Goal: Task Accomplishment & Management: Manage account settings

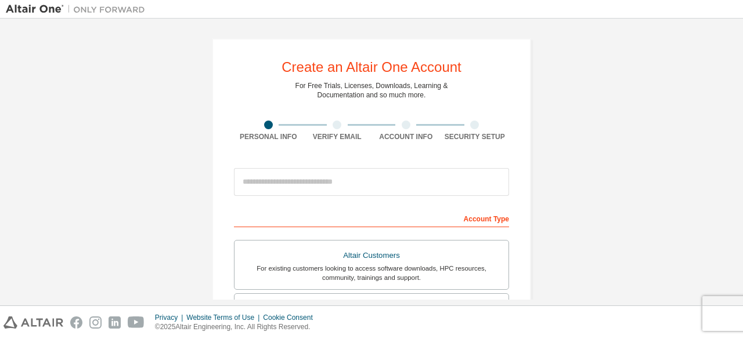
scroll to position [335, 0]
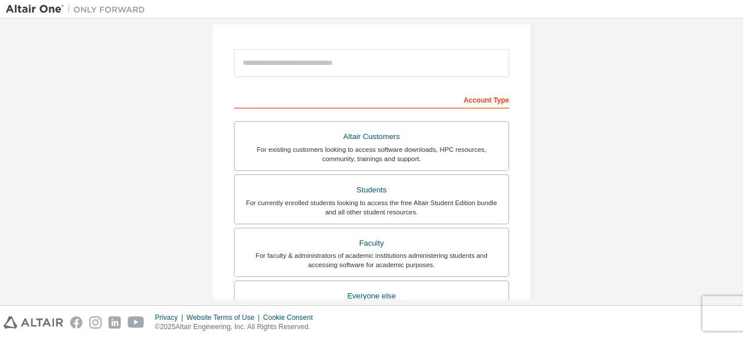
scroll to position [121, 0]
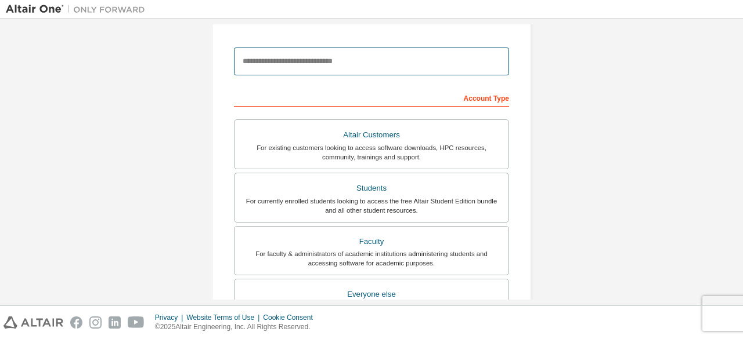
click at [361, 58] on input "email" at bounding box center [371, 62] width 275 height 28
type input "**********"
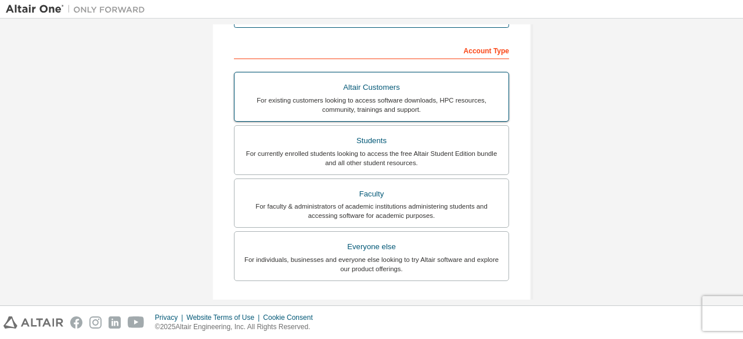
scroll to position [175, 0]
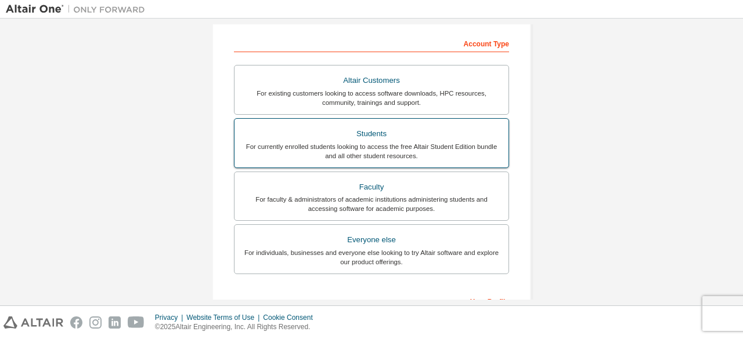
click at [381, 126] on div "Students" at bounding box center [371, 134] width 260 height 16
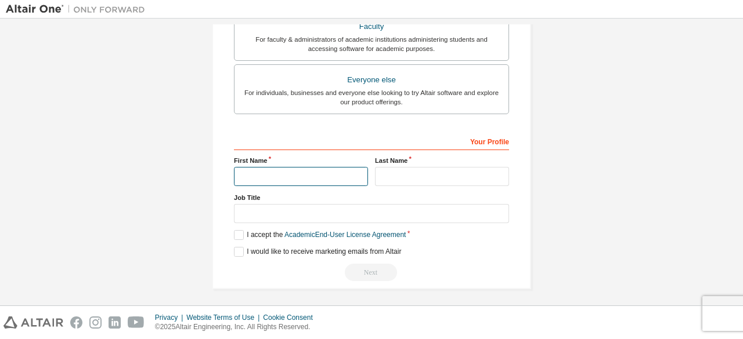
scroll to position [335, 0]
click at [334, 172] on input "text" at bounding box center [301, 176] width 134 height 19
type input "***"
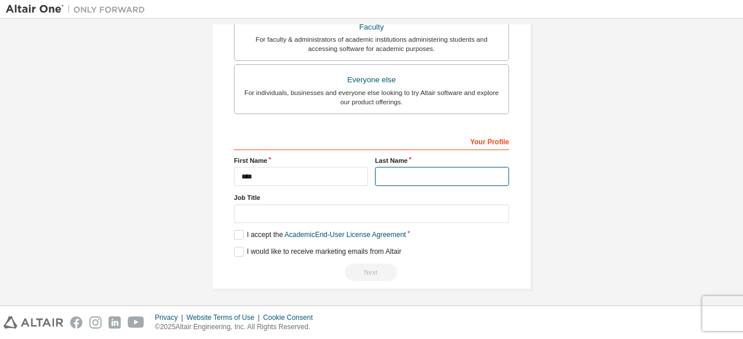
click at [399, 174] on input "text" at bounding box center [442, 176] width 134 height 19
type input "*"
type input "**********"
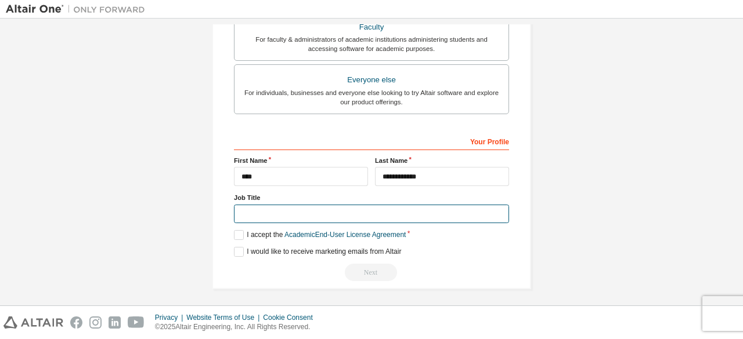
click at [400, 211] on input "text" at bounding box center [371, 214] width 275 height 19
click at [269, 209] on input "text" at bounding box center [371, 214] width 275 height 19
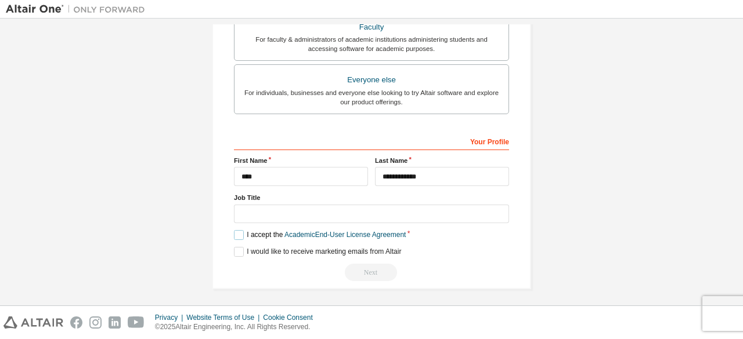
click at [234, 233] on label "I accept the Academic End-User License Agreement" at bounding box center [320, 235] width 172 height 10
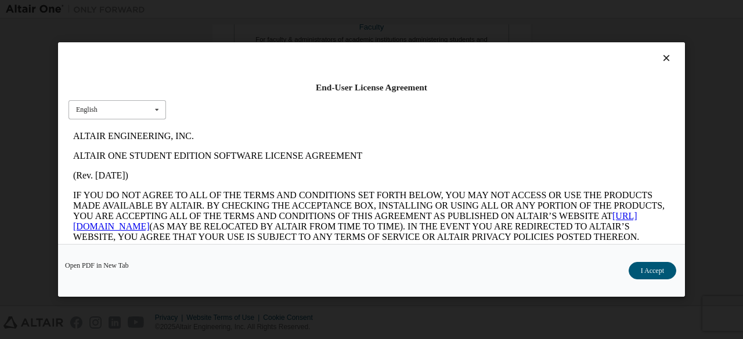
scroll to position [0, 0]
click at [150, 106] on icon at bounding box center [157, 110] width 15 height 18
click at [324, 139] on p "ALTAIR ENGINEERING, INC." at bounding box center [371, 136] width 597 height 10
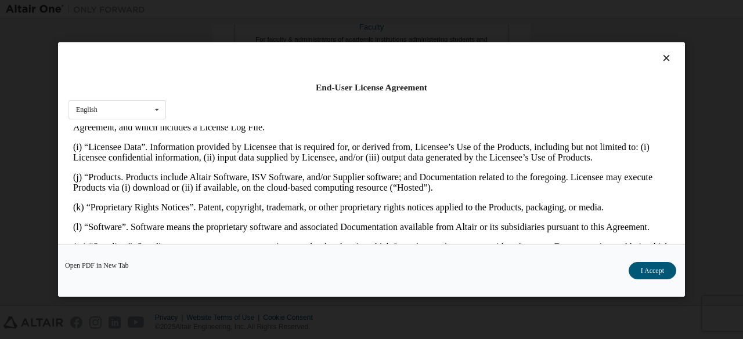
scroll to position [509, 0]
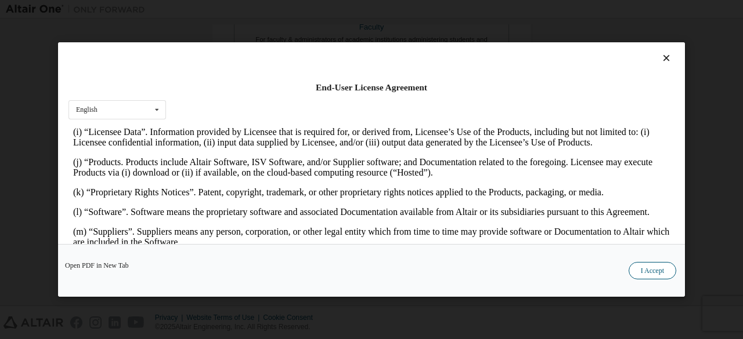
click at [649, 268] on button "I Accept" at bounding box center [652, 270] width 48 height 17
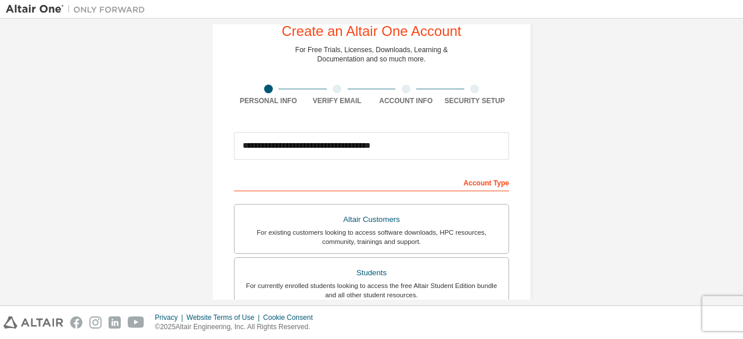
scroll to position [335, 0]
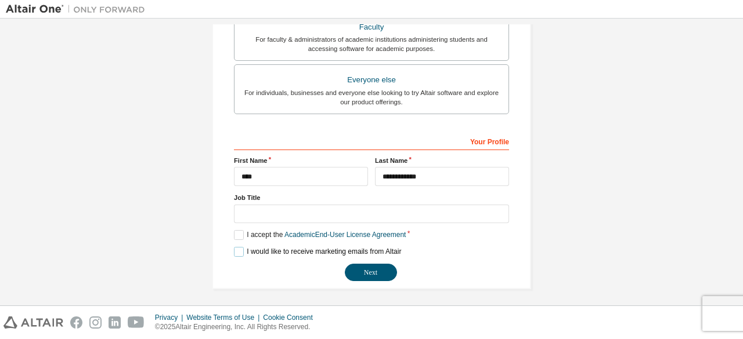
click at [236, 248] on label "I would like to receive marketing emails from Altair" at bounding box center [317, 252] width 167 height 10
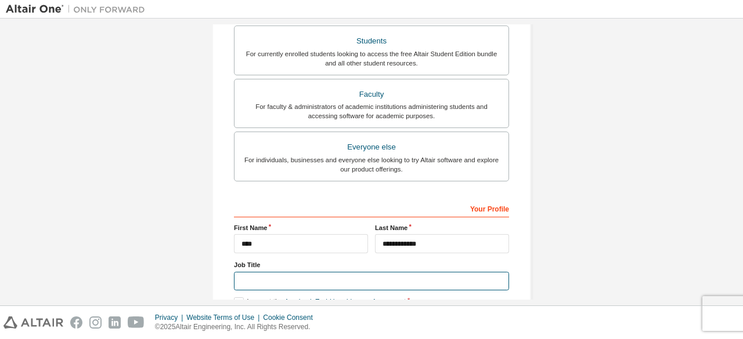
click at [289, 284] on input "text" at bounding box center [371, 281] width 275 height 19
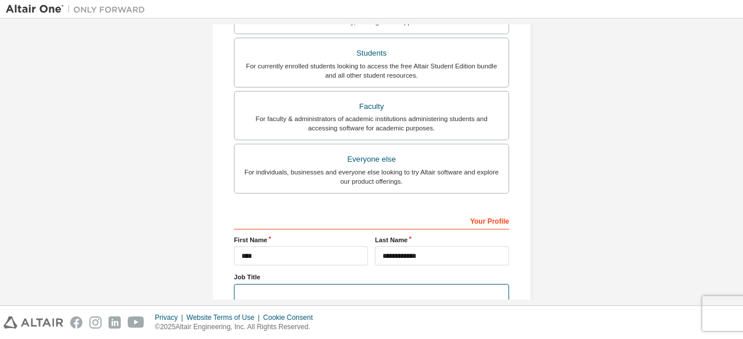
scroll to position [335, 0]
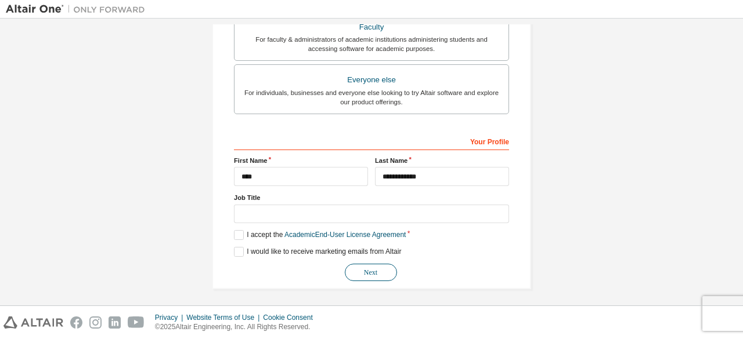
click at [357, 273] on button "Next" at bounding box center [371, 272] width 52 height 17
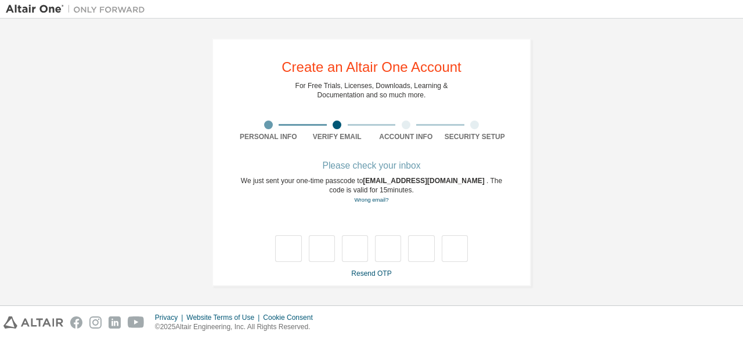
type input "*"
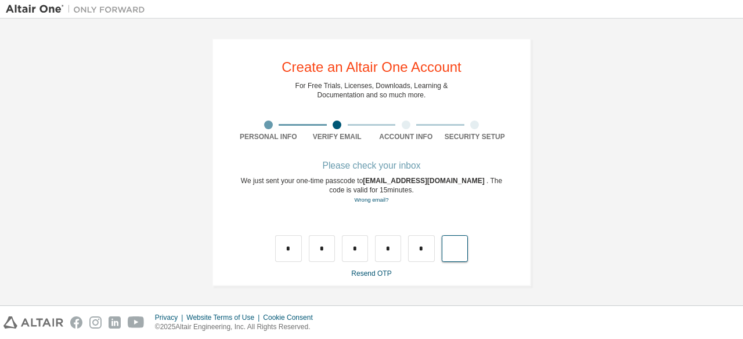
type input "*"
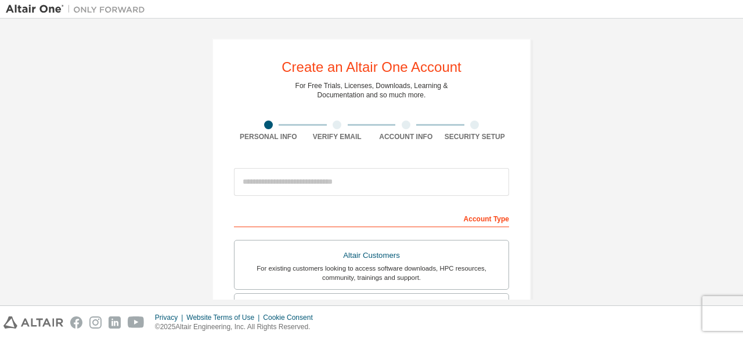
scroll to position [164, 0]
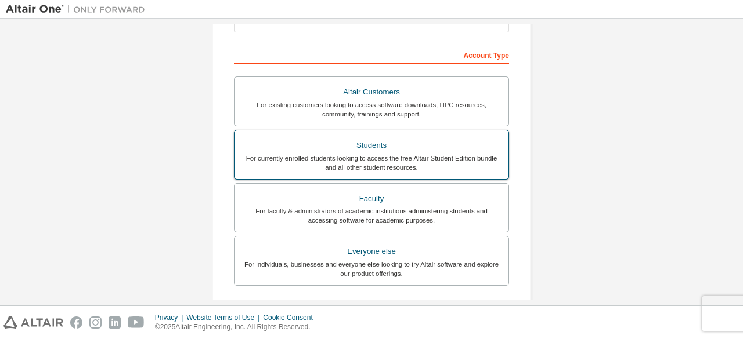
click at [357, 154] on div "For currently enrolled students looking to access the free Altair Student Editi…" at bounding box center [371, 163] width 260 height 19
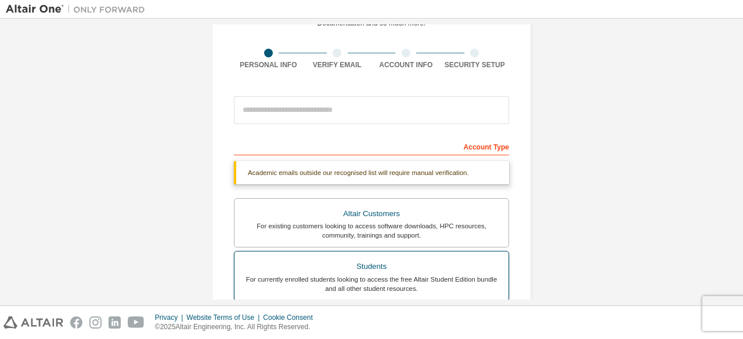
scroll to position [71, 0]
click at [344, 96] on div at bounding box center [371, 110] width 275 height 39
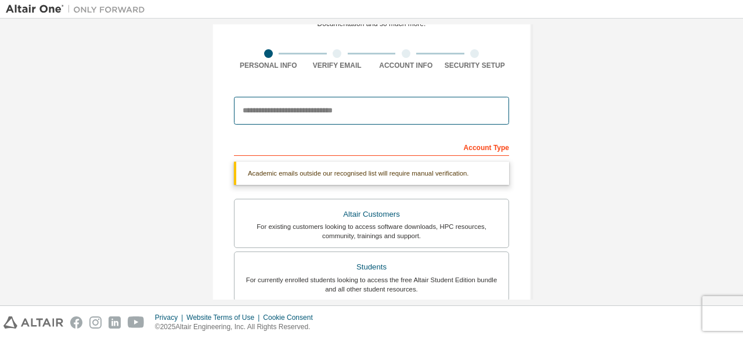
click at [354, 114] on input "email" at bounding box center [371, 111] width 275 height 28
type input "**********"
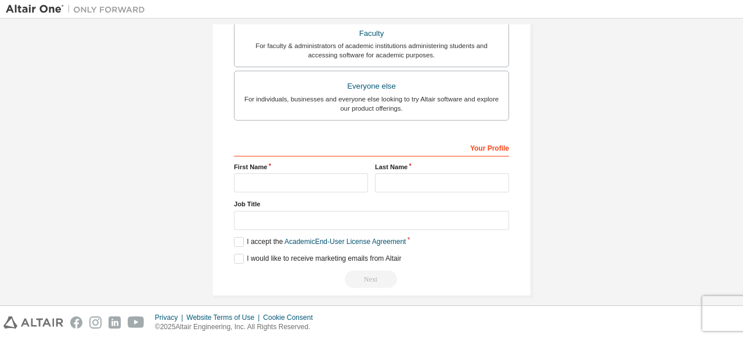
scroll to position [373, 0]
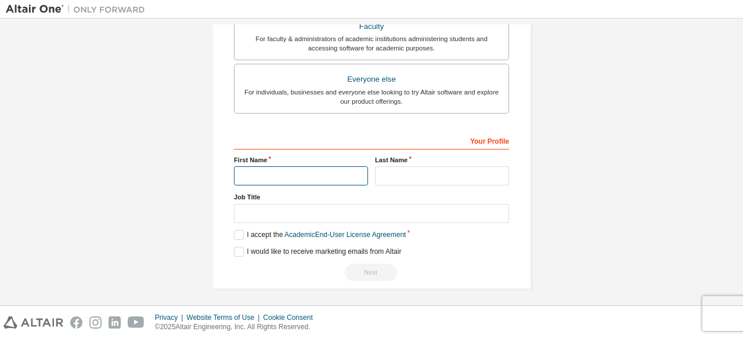
click at [313, 173] on input "text" at bounding box center [301, 176] width 134 height 19
type input "***"
drag, startPoint x: 426, startPoint y: 163, endPoint x: 430, endPoint y: 174, distance: 11.7
click at [430, 174] on div "Last Name" at bounding box center [441, 171] width 141 height 30
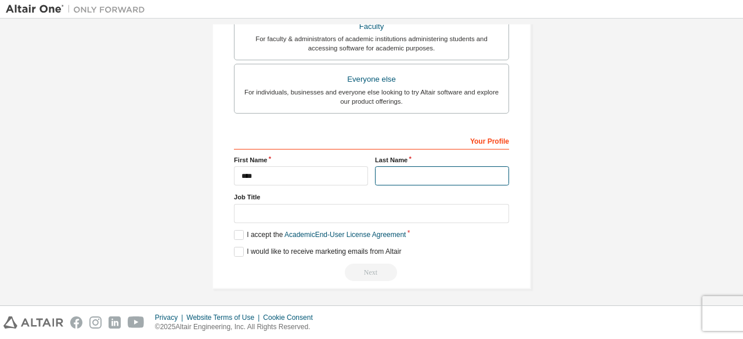
click at [430, 174] on input "text" at bounding box center [442, 176] width 134 height 19
type input "**********"
click at [234, 235] on label "I accept the Academic End-User License Agreement" at bounding box center [320, 235] width 172 height 10
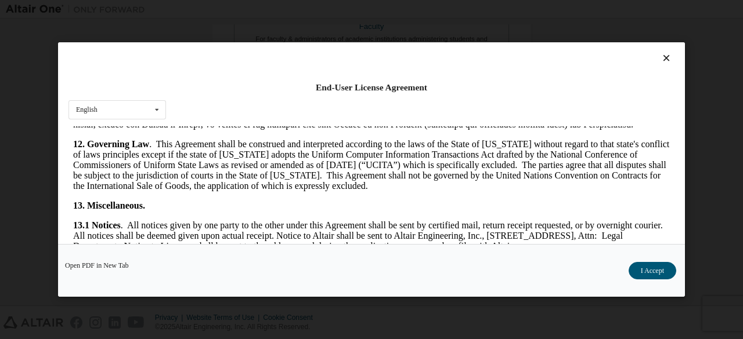
scroll to position [1921, 0]
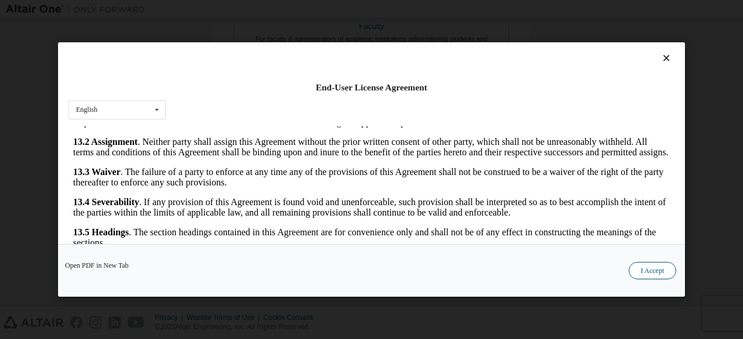
click at [655, 274] on button "I Accept" at bounding box center [652, 270] width 48 height 17
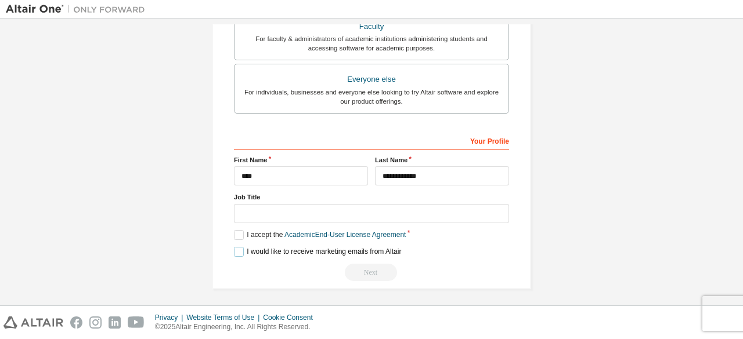
click at [239, 248] on label "I would like to receive marketing emails from Altair" at bounding box center [317, 252] width 167 height 10
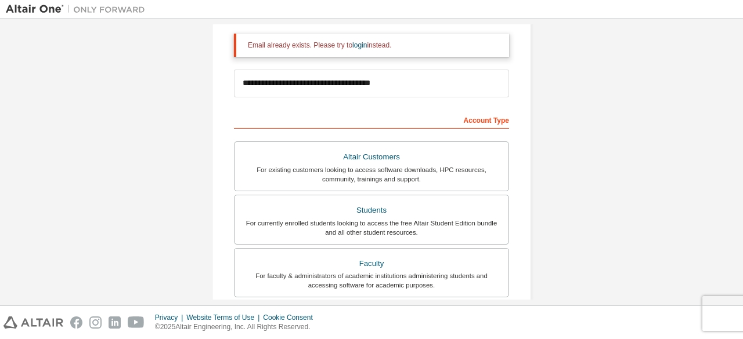
scroll to position [0, 0]
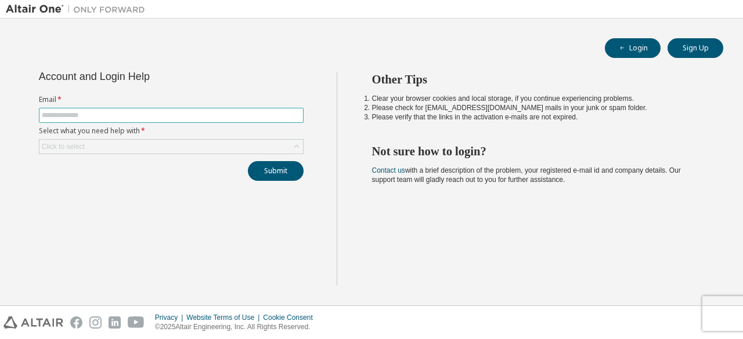
click at [131, 117] on input "text" at bounding box center [171, 115] width 259 height 9
type input "**********"
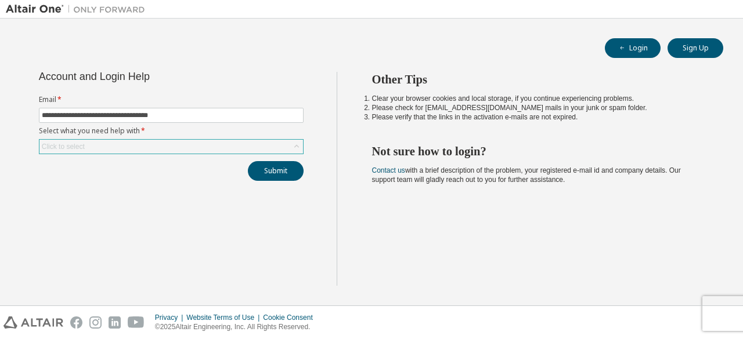
click at [139, 150] on div "Click to select" at bounding box center [170, 147] width 263 height 14
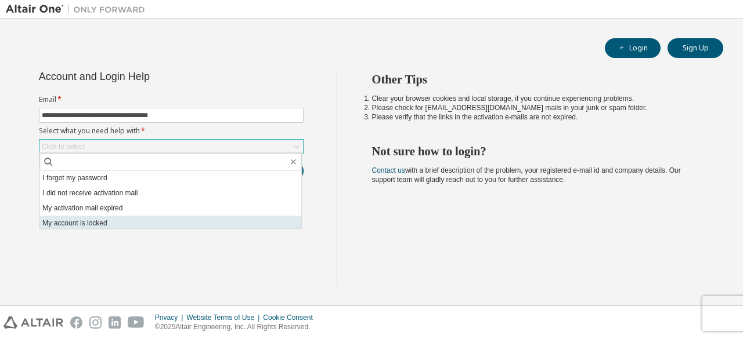
scroll to position [32, 0]
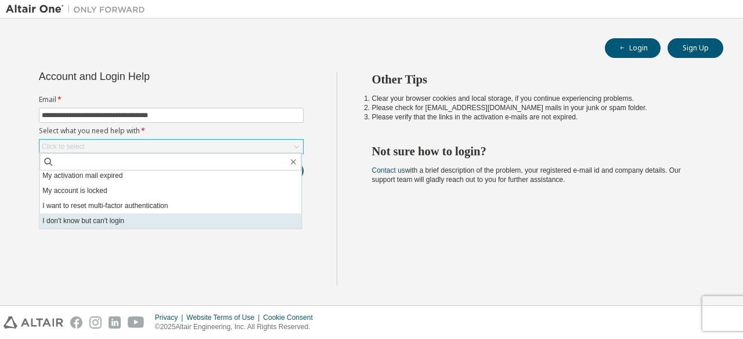
click at [138, 220] on li "I don't know but can't login" at bounding box center [170, 221] width 262 height 15
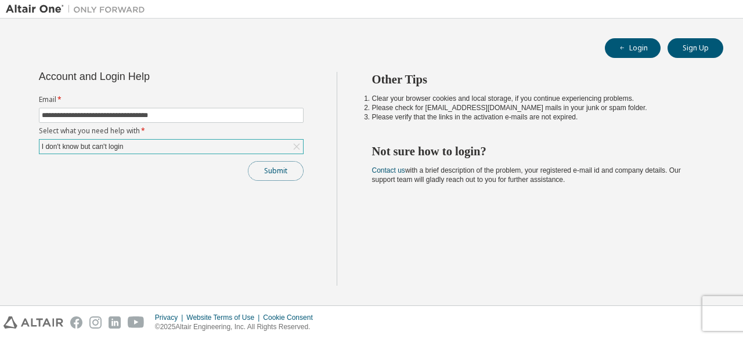
click at [288, 175] on button "Submit" at bounding box center [276, 171] width 56 height 20
click at [696, 53] on button "Sign Up" at bounding box center [695, 48] width 56 height 20
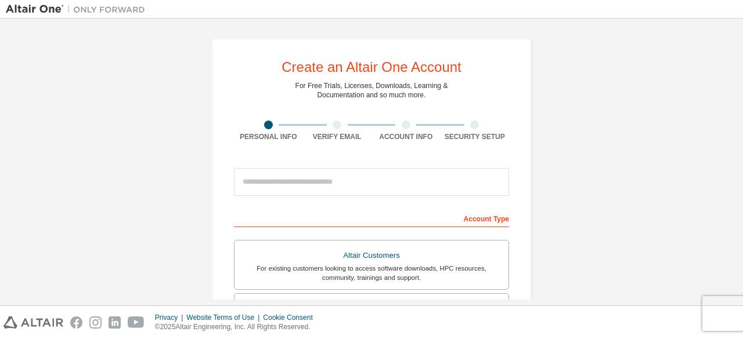
scroll to position [195, 0]
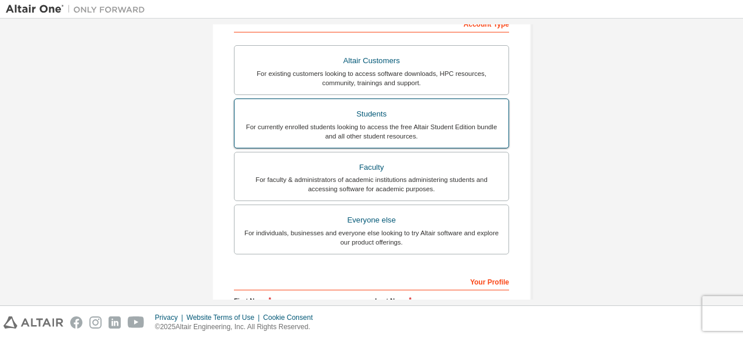
click at [392, 122] on div "For currently enrolled students looking to access the free Altair Student Editi…" at bounding box center [371, 131] width 260 height 19
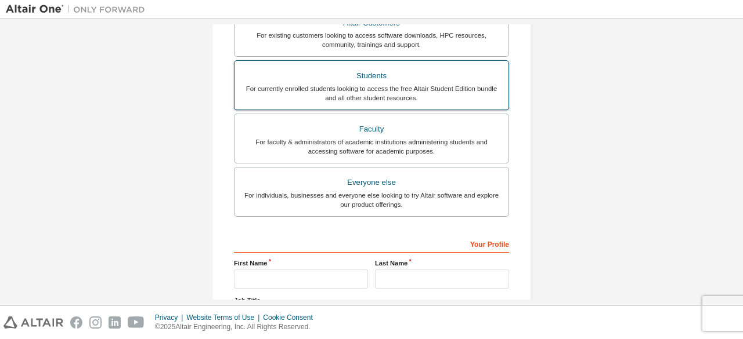
scroll to position [366, 0]
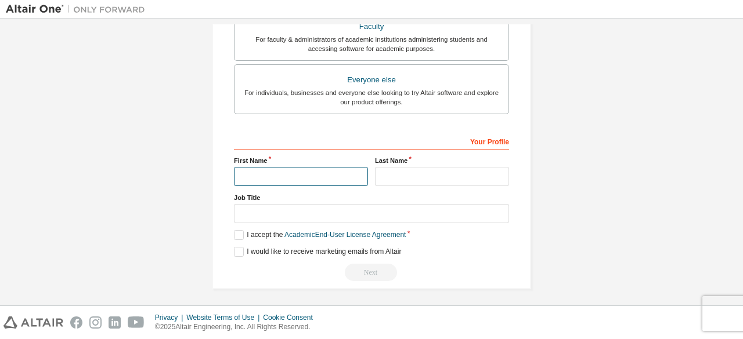
click at [333, 180] on input "text" at bounding box center [301, 176] width 134 height 19
type input "***"
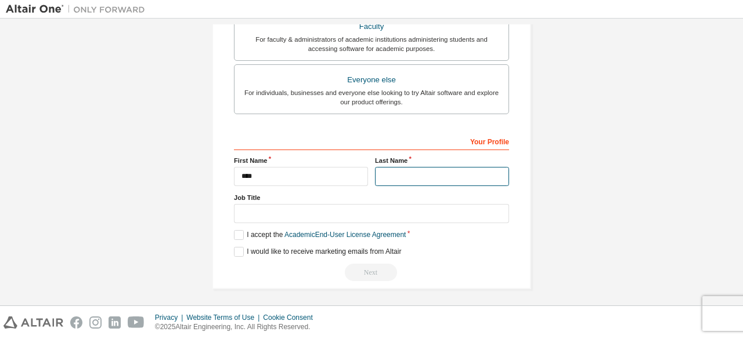
click at [394, 180] on input "text" at bounding box center [442, 176] width 134 height 19
type input "**********"
click at [234, 235] on label "I accept the Academic End-User License Agreement" at bounding box center [320, 235] width 172 height 10
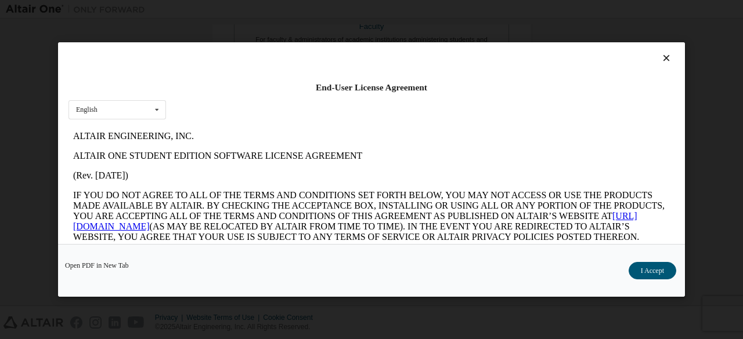
scroll to position [0, 0]
click at [657, 269] on button "I Accept" at bounding box center [652, 270] width 48 height 17
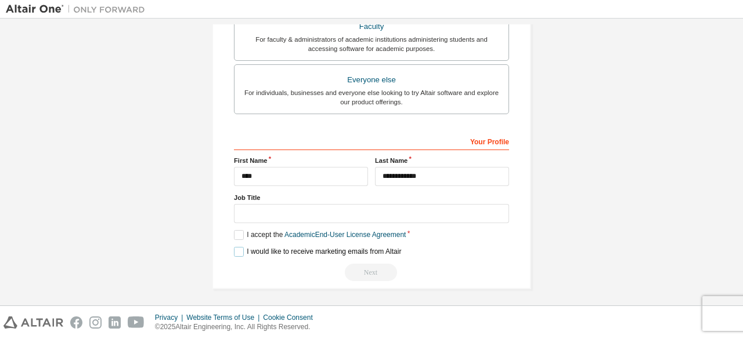
click at [238, 249] on label "I would like to receive marketing emails from Altair" at bounding box center [317, 252] width 167 height 10
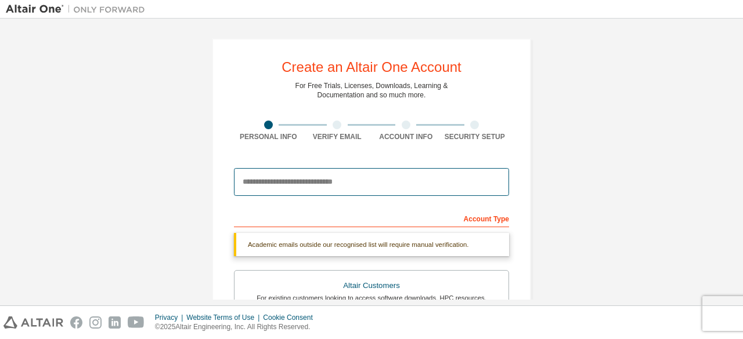
click at [326, 189] on input "email" at bounding box center [371, 182] width 275 height 28
type input "**********"
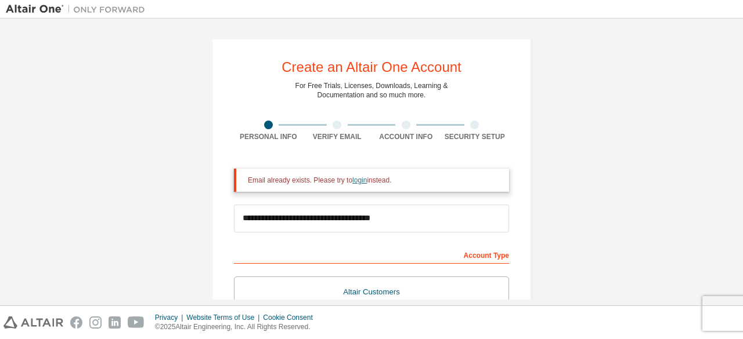
click at [352, 183] on link "login" at bounding box center [359, 180] width 15 height 8
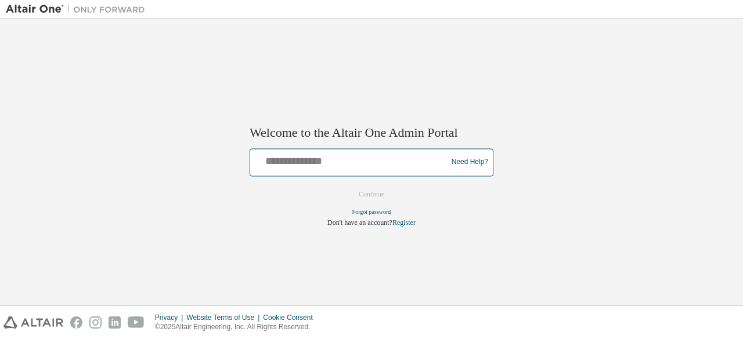
click at [338, 164] on input "text" at bounding box center [350, 159] width 191 height 17
type input "**********"
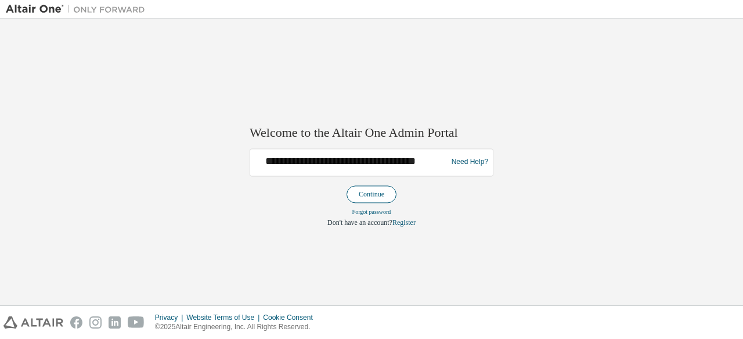
click at [378, 193] on button "Continue" at bounding box center [371, 194] width 50 height 17
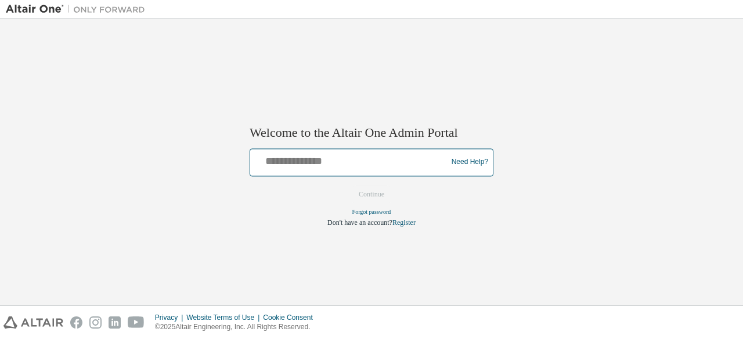
click at [346, 158] on input "text" at bounding box center [350, 159] width 191 height 17
type input "**********"
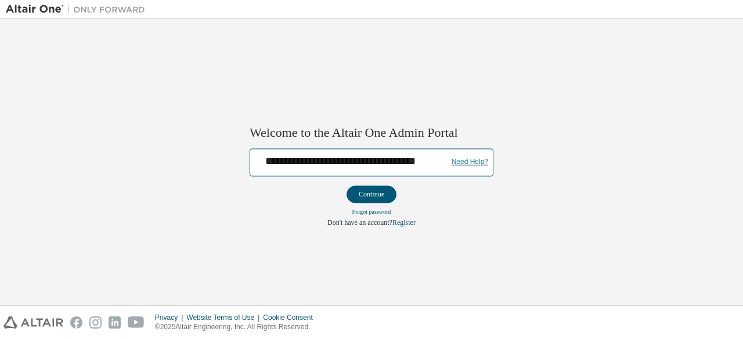
click at [477, 162] on link "Need Help?" at bounding box center [469, 162] width 37 height 1
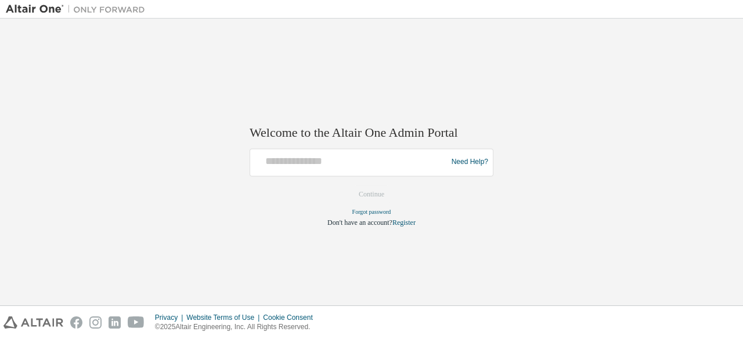
click at [395, 173] on div at bounding box center [350, 162] width 191 height 22
click at [383, 169] on div at bounding box center [350, 162] width 191 height 22
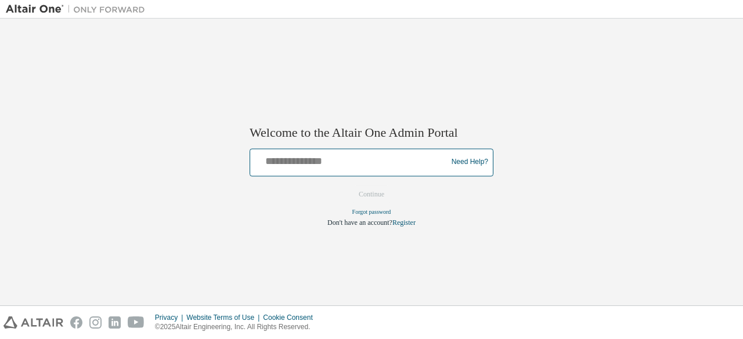
click at [328, 151] on input "text" at bounding box center [350, 159] width 191 height 17
type input "**********"
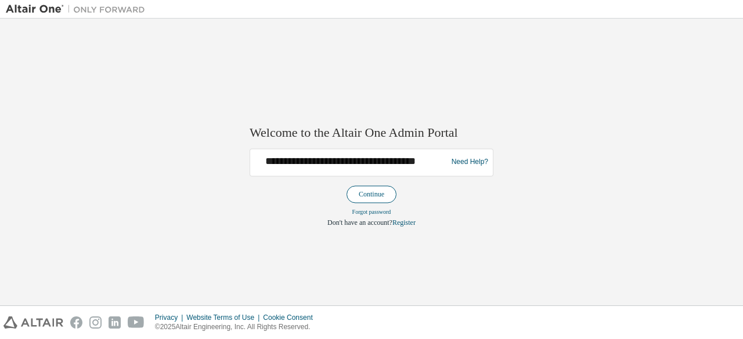
click at [371, 191] on button "Continue" at bounding box center [371, 194] width 50 height 17
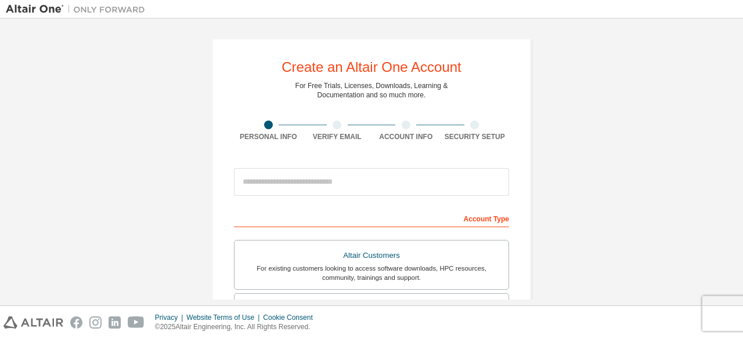
scroll to position [178, 0]
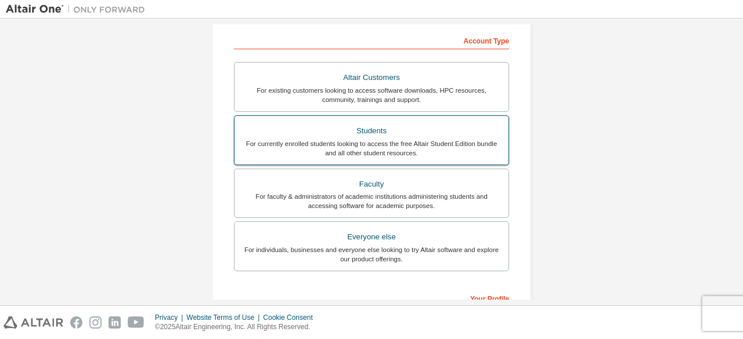
click at [321, 136] on div "Students" at bounding box center [371, 131] width 260 height 16
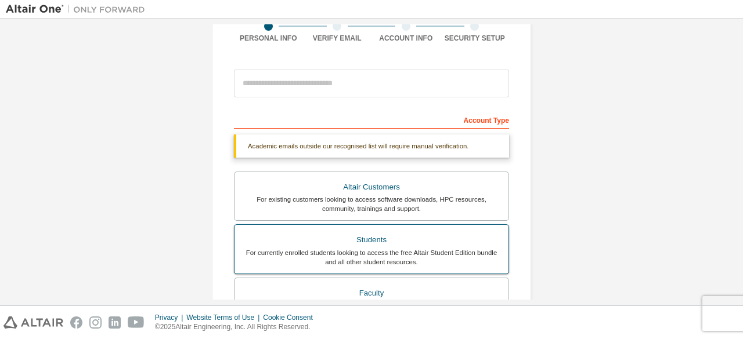
scroll to position [96, 0]
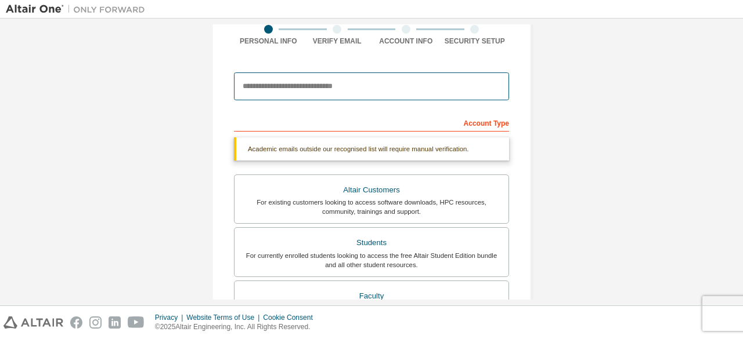
click at [319, 93] on input "email" at bounding box center [371, 87] width 275 height 28
type input "**********"
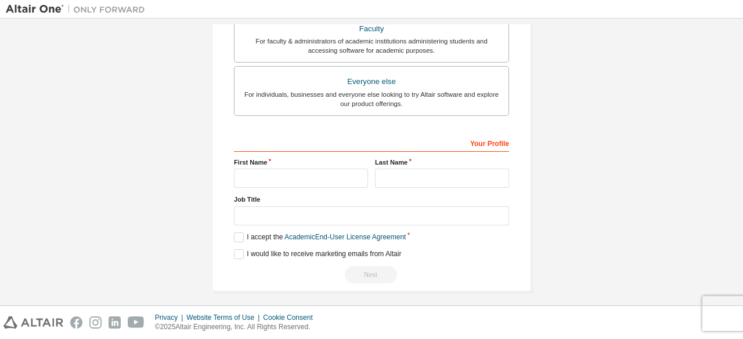
scroll to position [373, 0]
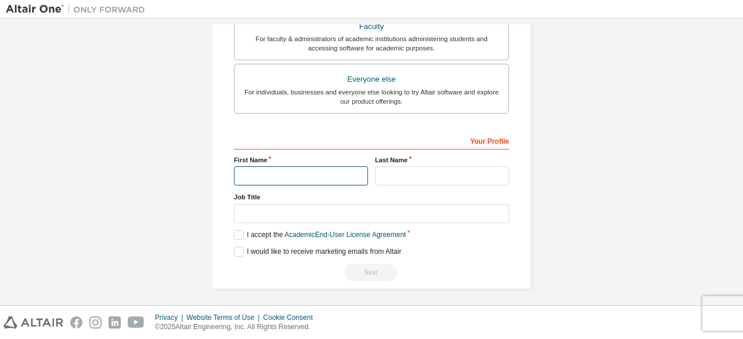
click at [318, 177] on input "text" at bounding box center [301, 176] width 134 height 19
type input "***"
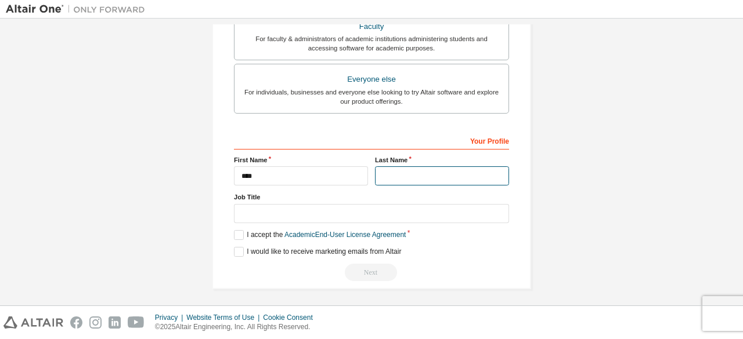
click at [406, 169] on input "text" at bounding box center [442, 176] width 134 height 19
type input "**********"
click at [239, 231] on label "I accept the Academic End-User License Agreement" at bounding box center [320, 235] width 172 height 10
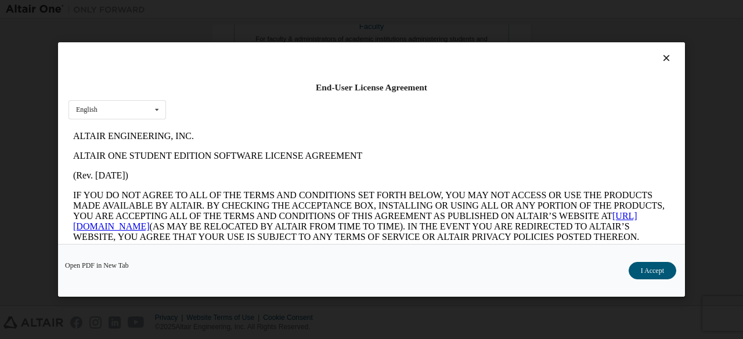
scroll to position [0, 0]
click at [663, 266] on button "I Accept" at bounding box center [652, 270] width 48 height 17
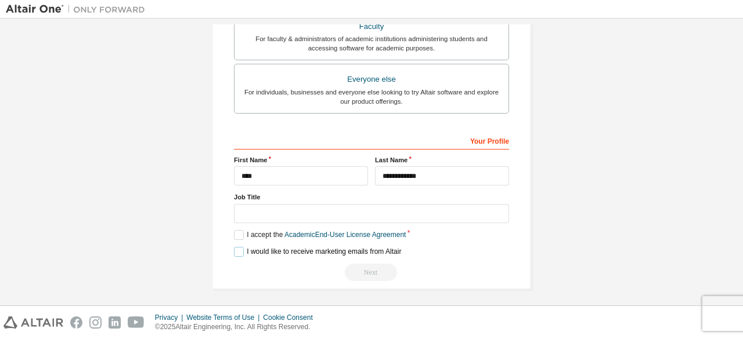
click at [234, 252] on label "I would like to receive marketing emails from Altair" at bounding box center [317, 252] width 167 height 10
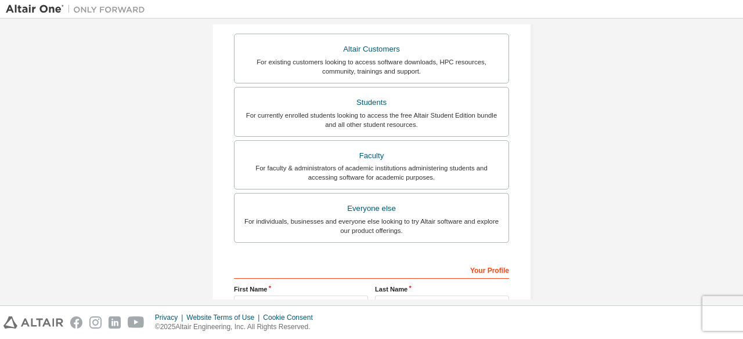
scroll to position [373, 0]
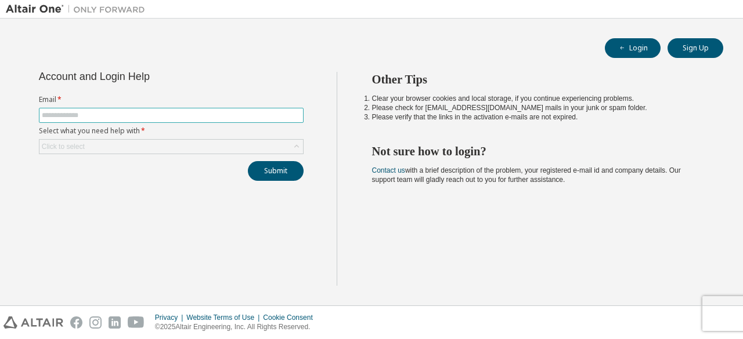
click at [261, 115] on input "text" at bounding box center [171, 115] width 259 height 9
drag, startPoint x: 186, startPoint y: 124, endPoint x: 170, endPoint y: 102, distance: 27.0
click at [170, 102] on form "Email * Select what you need help with * Click to select" at bounding box center [171, 124] width 265 height 59
click at [170, 102] on label "Email *" at bounding box center [171, 99] width 265 height 9
click at [168, 113] on input "text" at bounding box center [171, 115] width 259 height 9
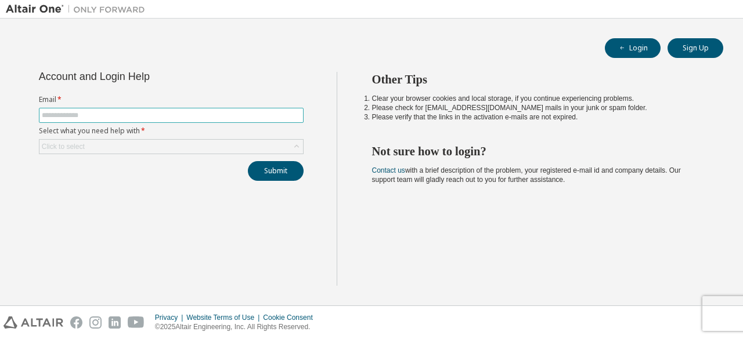
click at [162, 111] on input "text" at bounding box center [171, 115] width 259 height 9
click at [186, 111] on input "text" at bounding box center [171, 115] width 259 height 9
type input "*"
click at [196, 112] on input "**********" at bounding box center [171, 115] width 259 height 9
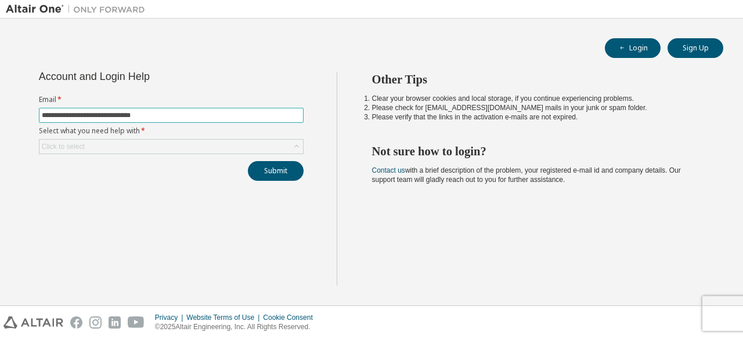
click at [192, 118] on input "**********" at bounding box center [171, 115] width 259 height 9
type input "**********"
click at [229, 143] on div "Click to select" at bounding box center [170, 147] width 263 height 14
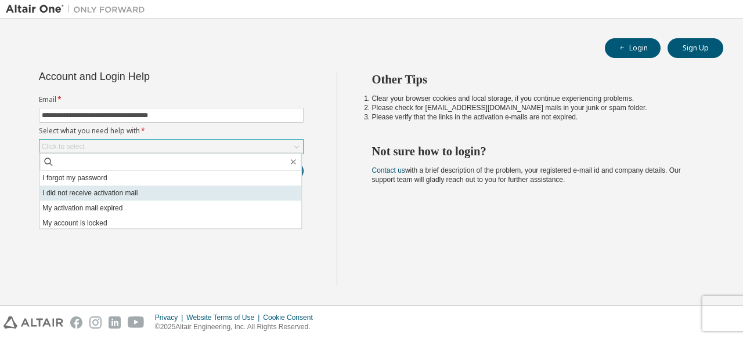
scroll to position [32, 0]
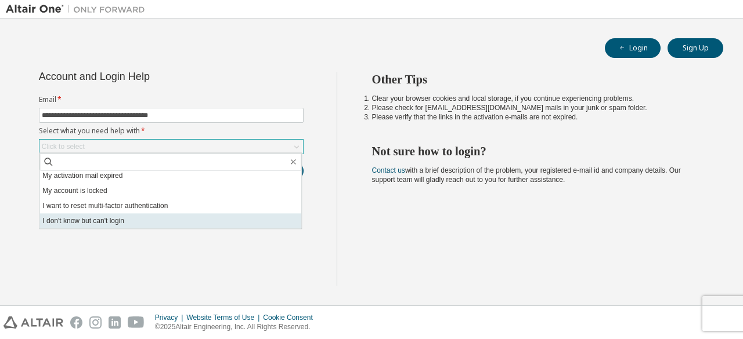
click at [144, 221] on li "I don't know but can't login" at bounding box center [170, 221] width 262 height 15
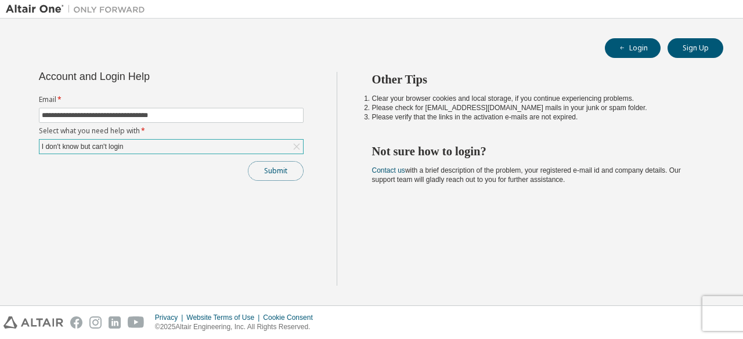
click at [274, 164] on button "Submit" at bounding box center [276, 171] width 56 height 20
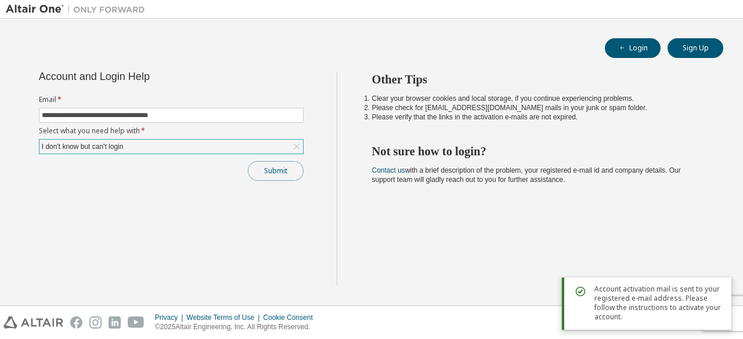
click at [287, 173] on button "Submit" at bounding box center [276, 171] width 56 height 20
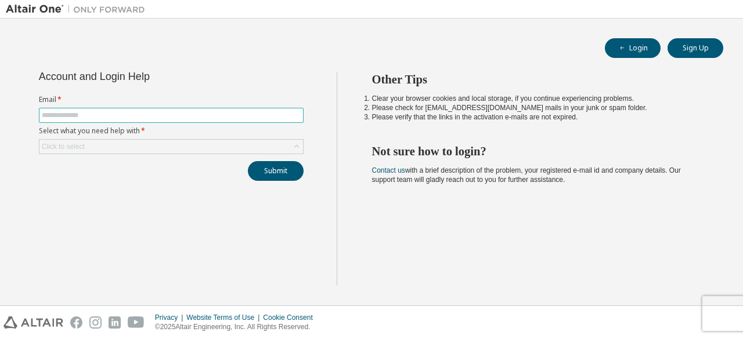
click at [195, 121] on span at bounding box center [171, 115] width 265 height 15
drag, startPoint x: 195, startPoint y: 121, endPoint x: 195, endPoint y: 111, distance: 10.4
click at [195, 111] on span at bounding box center [171, 115] width 265 height 15
click at [195, 111] on input "text" at bounding box center [171, 115] width 259 height 9
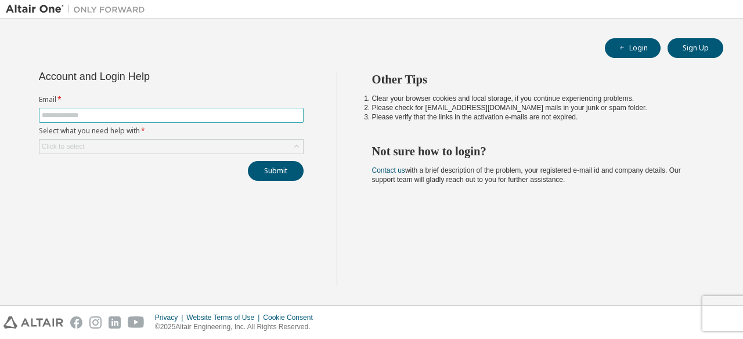
type input "**********"
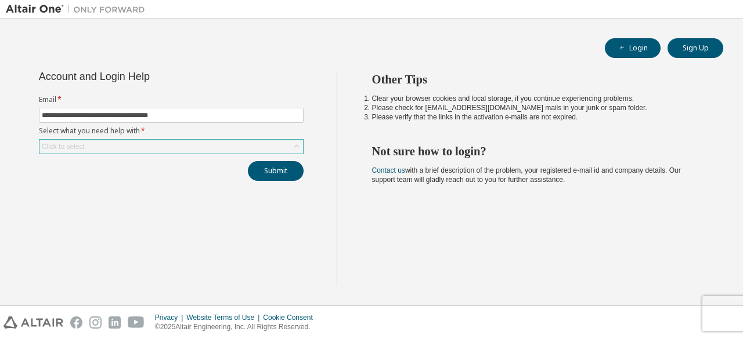
click at [205, 147] on div "Click to select" at bounding box center [170, 147] width 263 height 14
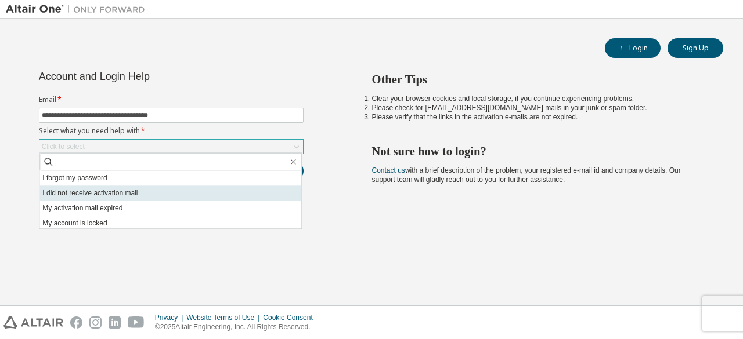
scroll to position [32, 0]
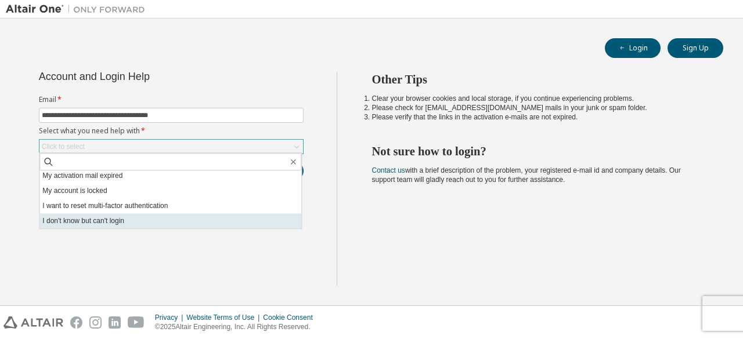
click at [162, 221] on li "I don't know but can't login" at bounding box center [170, 221] width 262 height 15
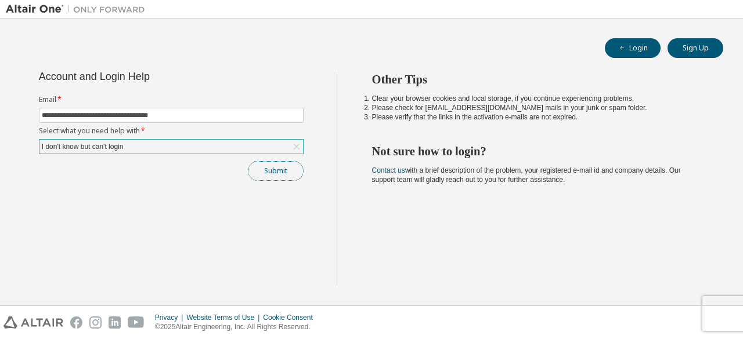
click at [269, 175] on button "Submit" at bounding box center [276, 171] width 56 height 20
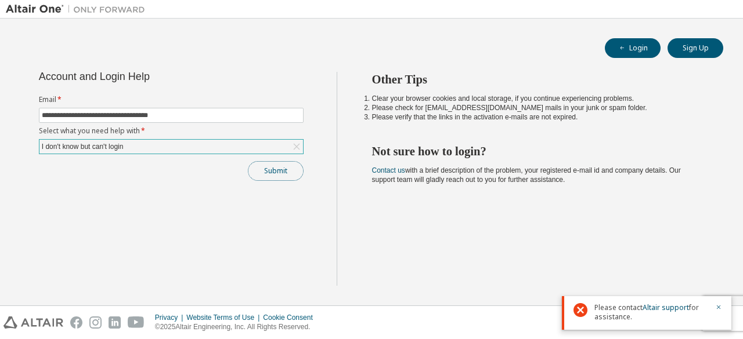
click at [281, 176] on button "Submit" at bounding box center [276, 171] width 56 height 20
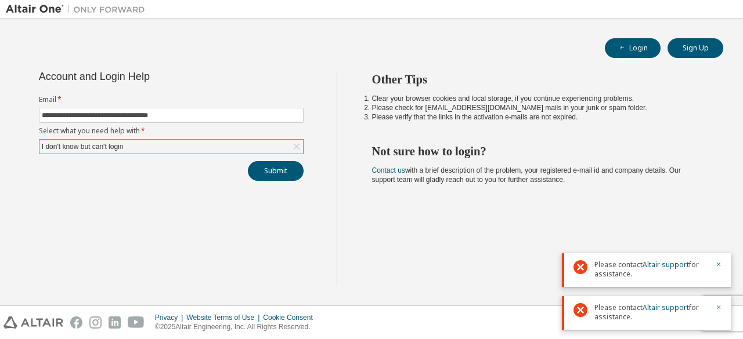
click at [716, 305] on icon "button" at bounding box center [718, 307] width 7 height 7
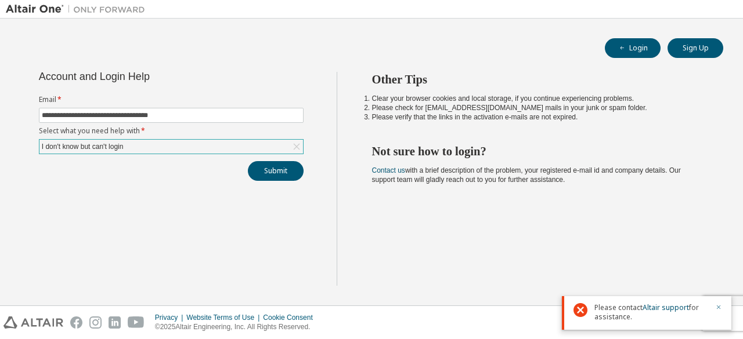
click at [720, 303] on button "button" at bounding box center [718, 308] width 7 height 10
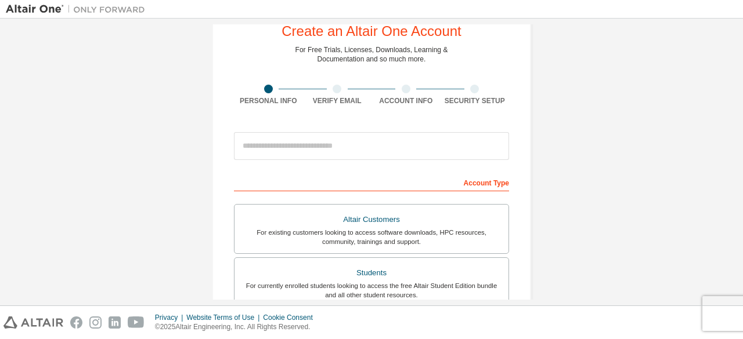
scroll to position [19, 0]
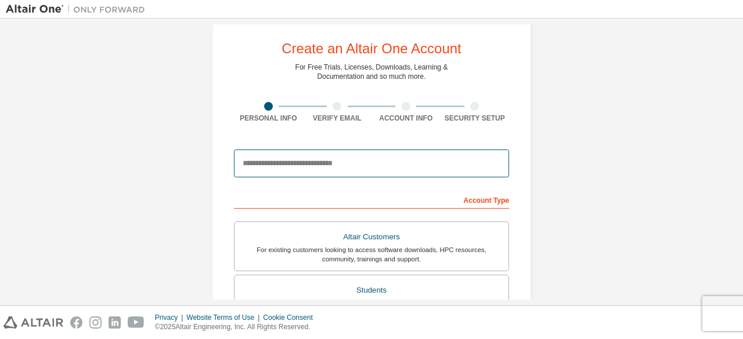
click at [378, 162] on input "email" at bounding box center [371, 164] width 275 height 28
type input "**********"
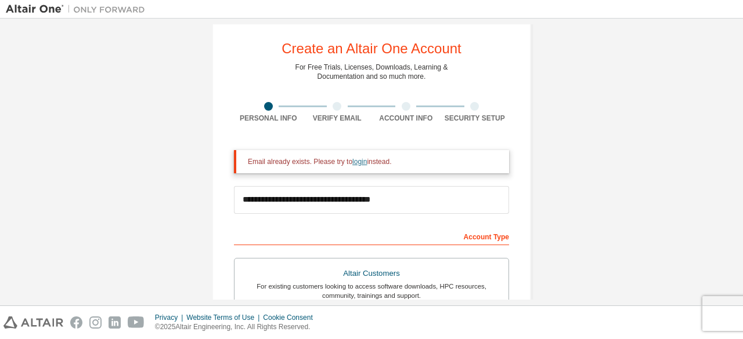
click at [356, 162] on link "login" at bounding box center [359, 162] width 15 height 8
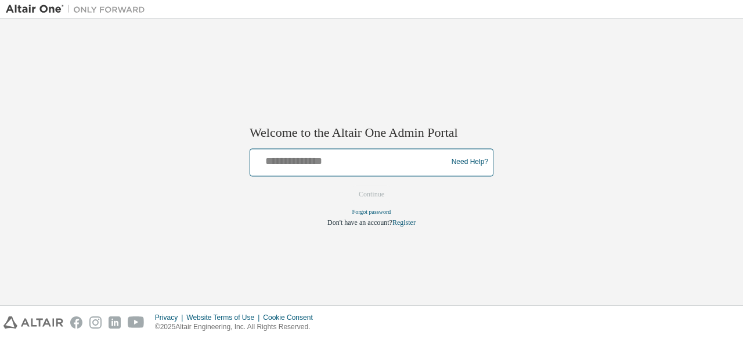
drag, startPoint x: 0, startPoint y: 0, endPoint x: 356, endPoint y: 162, distance: 390.8
click at [356, 162] on input "text" at bounding box center [350, 159] width 191 height 17
type input "**********"
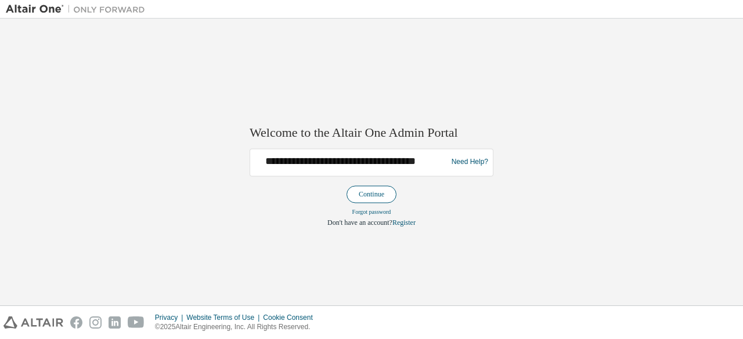
click at [379, 197] on button "Continue" at bounding box center [371, 194] width 50 height 17
